Goal: Find specific page/section: Find specific page/section

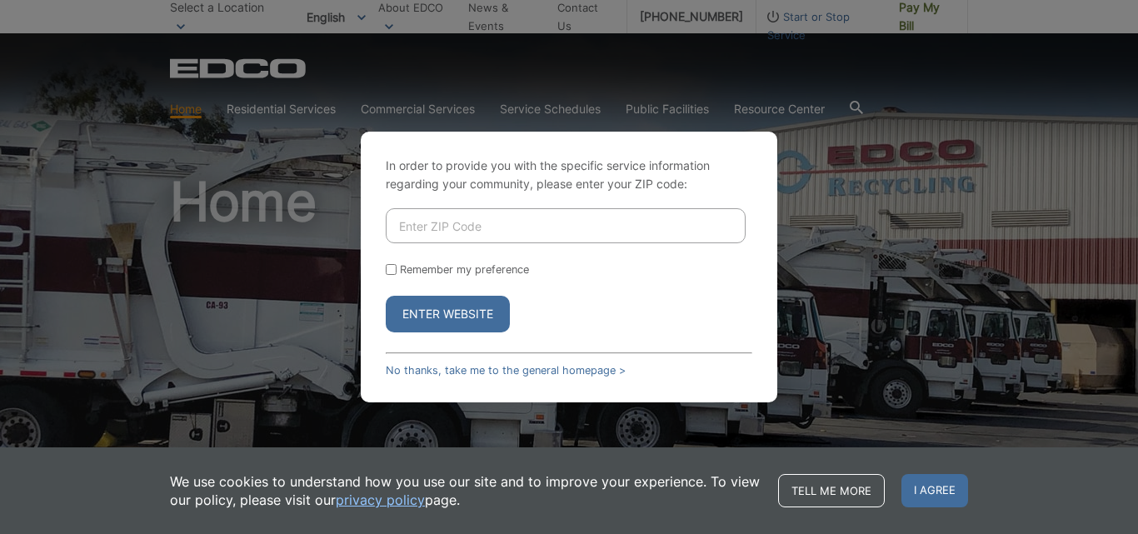
click at [339, 422] on div "In order to provide you with the specific service information regarding your co…" at bounding box center [569, 267] width 1138 height 534
click at [1022, 229] on div "In order to provide you with the specific service information regarding your co…" at bounding box center [569, 267] width 1138 height 534
click at [272, 323] on div "In order to provide you with the specific service information regarding your co…" at bounding box center [569, 267] width 1138 height 534
click at [468, 369] on link "No thanks, take me to the general homepage >" at bounding box center [506, 370] width 240 height 12
click at [845, 212] on div "In order to provide you with the specific service information regarding your co…" at bounding box center [569, 267] width 1138 height 534
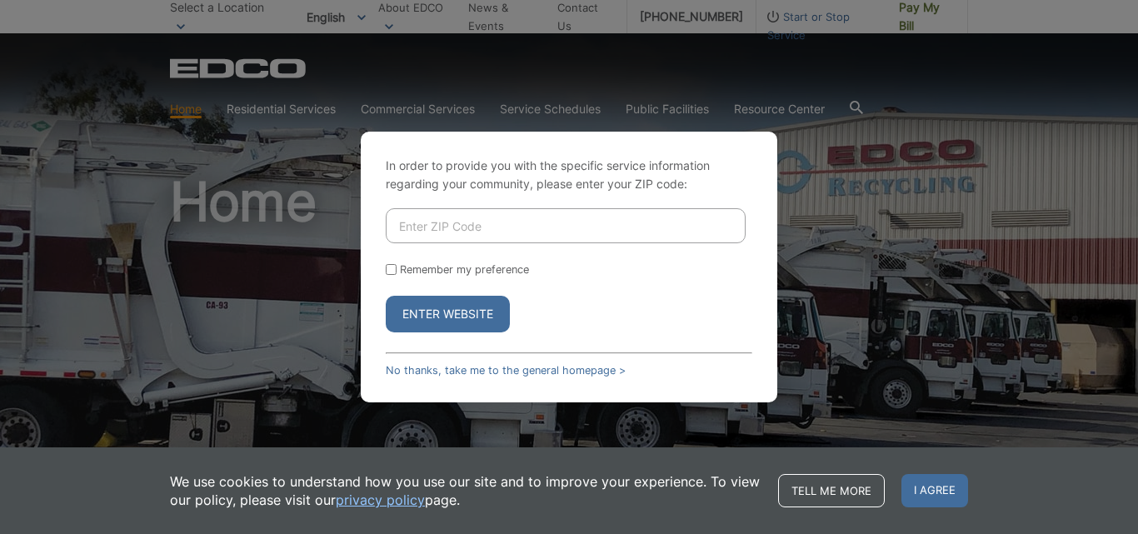
click at [419, 226] on input "Enter ZIP Code" at bounding box center [566, 225] width 360 height 35
type input "92024"
click at [484, 317] on button "Enter Website" at bounding box center [448, 314] width 124 height 37
